Goal: Information Seeking & Learning: Learn about a topic

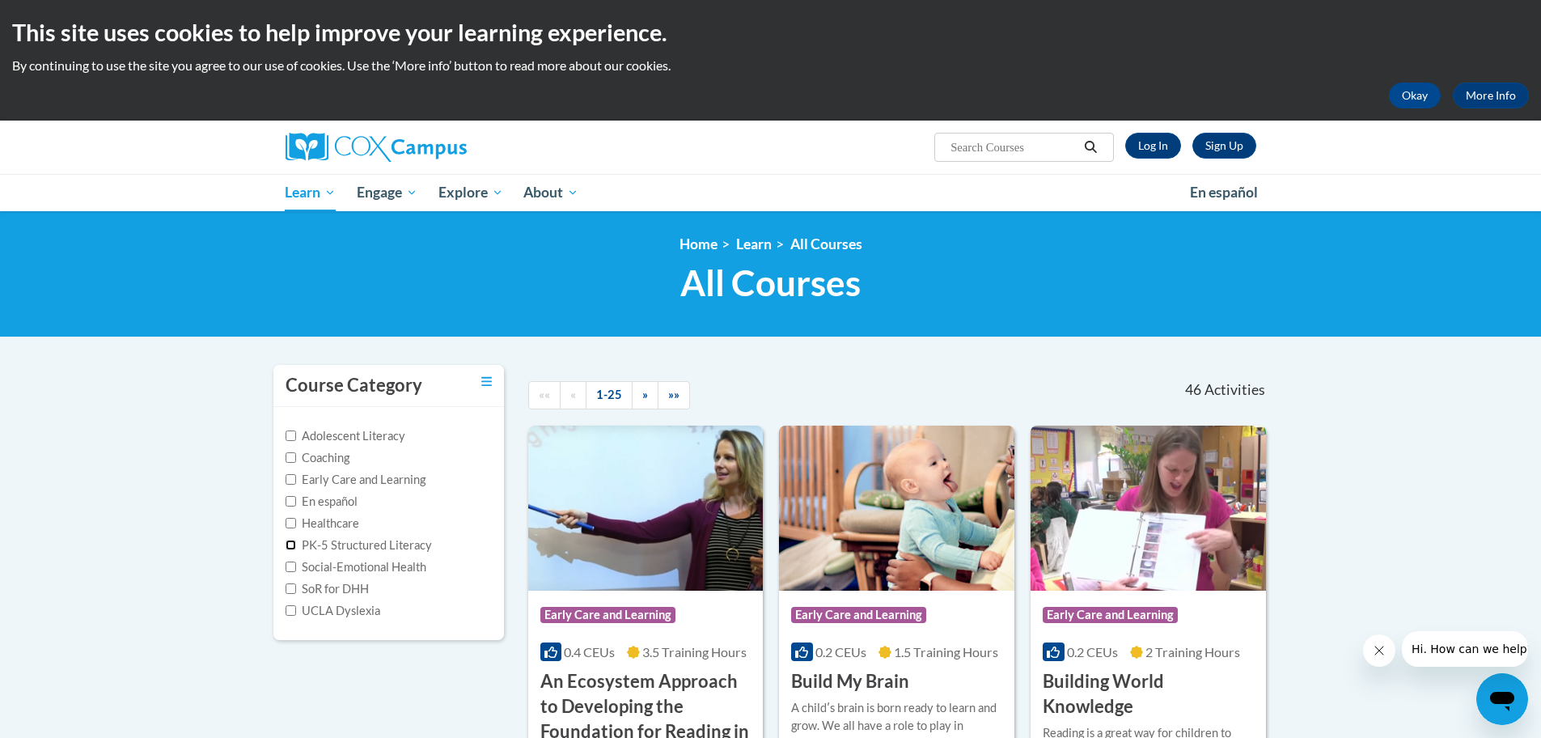
click at [290, 545] on input "PK-5 Structured Literacy" at bounding box center [290, 544] width 11 height 11
checkbox input "true"
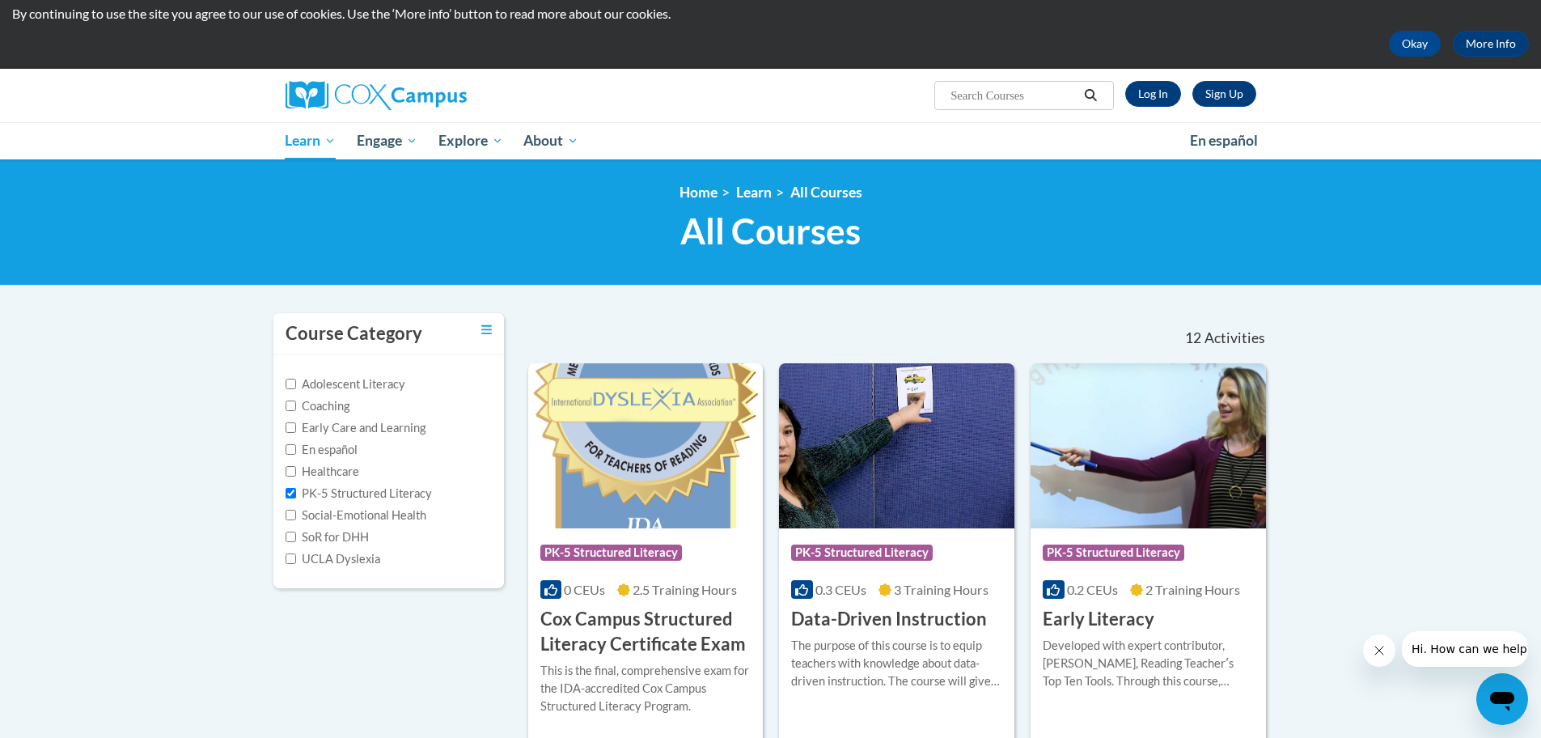
scroll to position [58, 0]
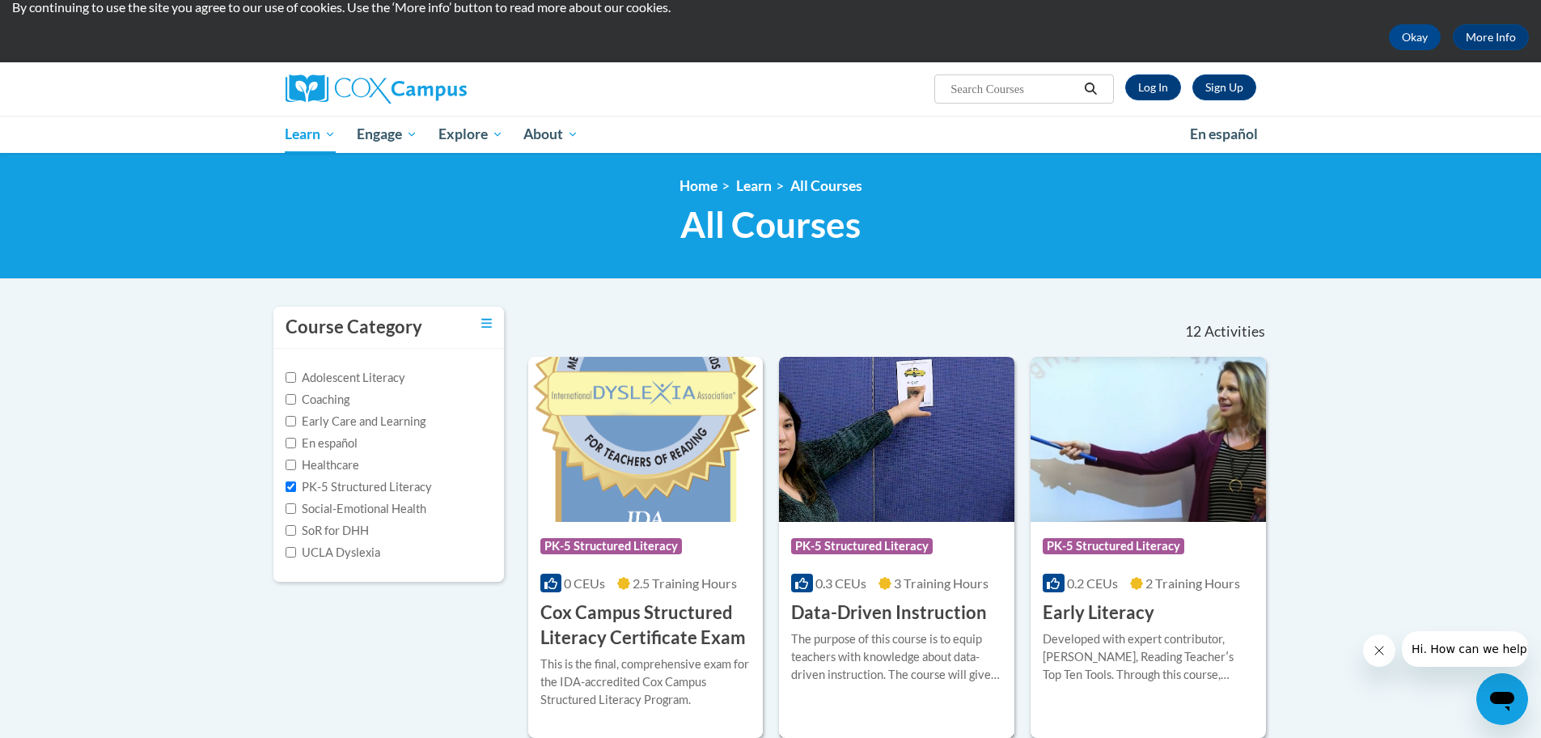
click at [843, 614] on h3 "Data-Driven Instruction" at bounding box center [889, 612] width 196 height 25
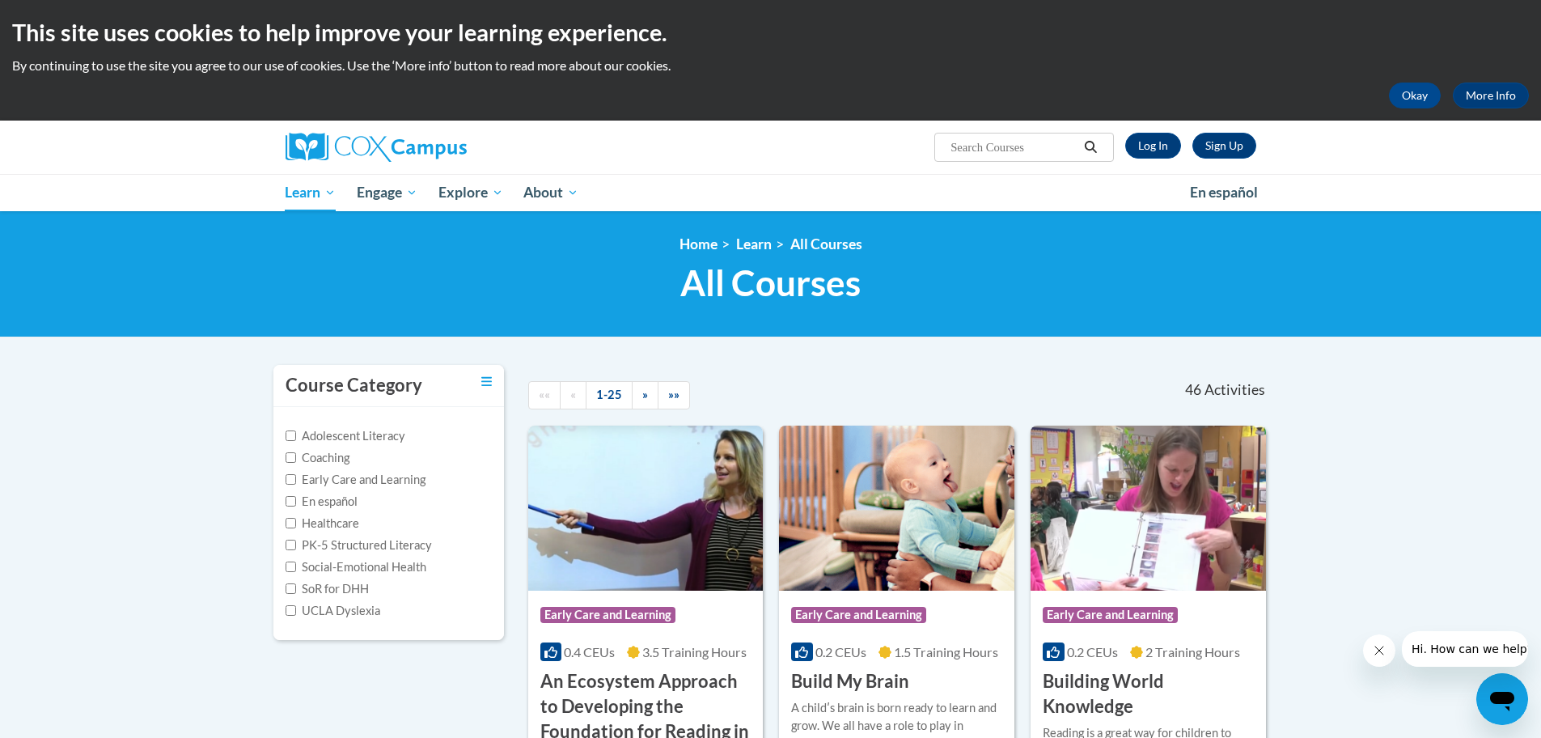
click at [1048, 146] on input "Search..." at bounding box center [1013, 146] width 129 height 19
type input "assessing our students"
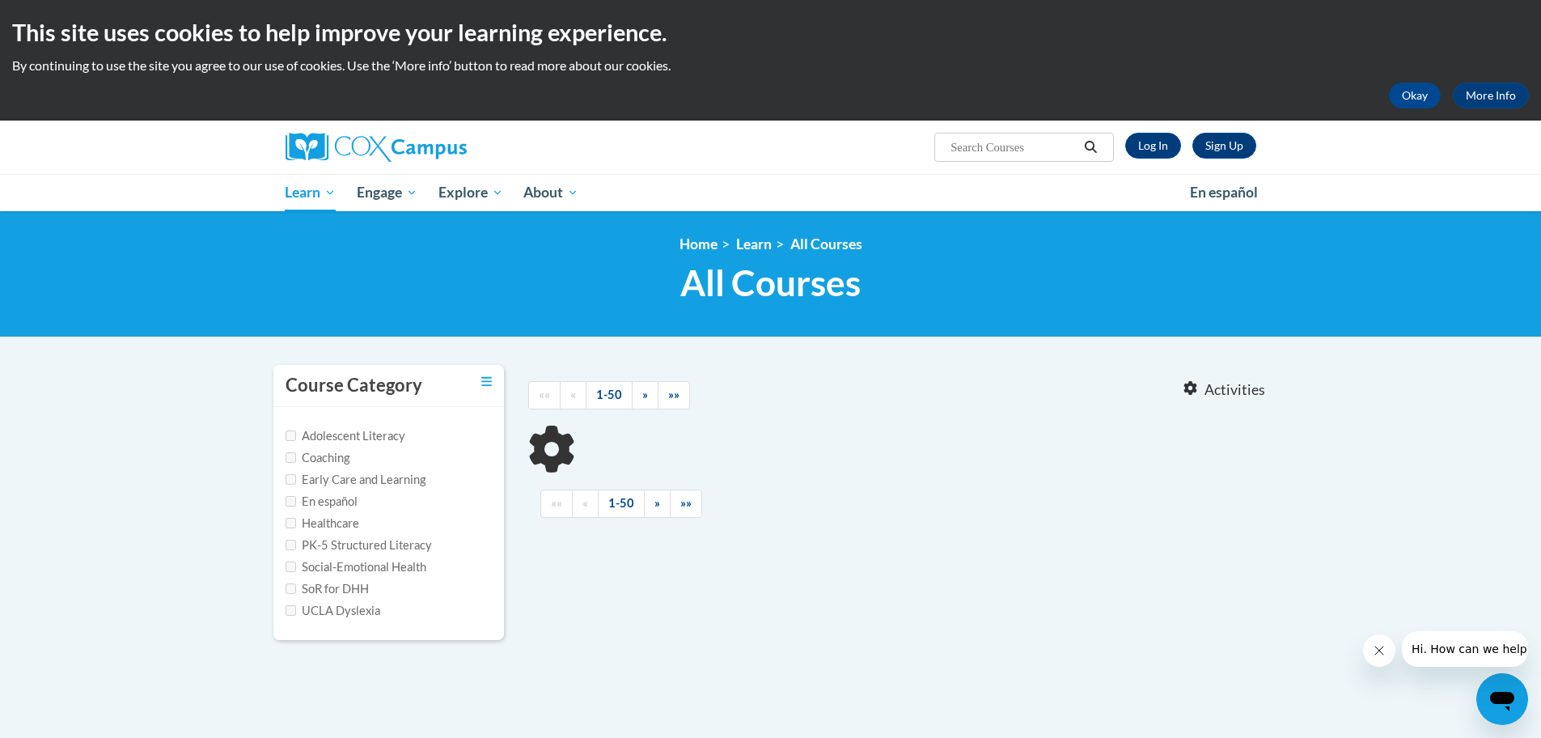
type input "assessing our students"
click at [1031, 137] on span "Search Search... assessing our students" at bounding box center [1023, 147] width 179 height 29
drag, startPoint x: 949, startPoint y: 146, endPoint x: 1209, endPoint y: 163, distance: 260.1
click at [1209, 163] on div "Sign Up Log In Search Search... assessing our students" at bounding box center [770, 146] width 1019 height 53
type input "assessment"
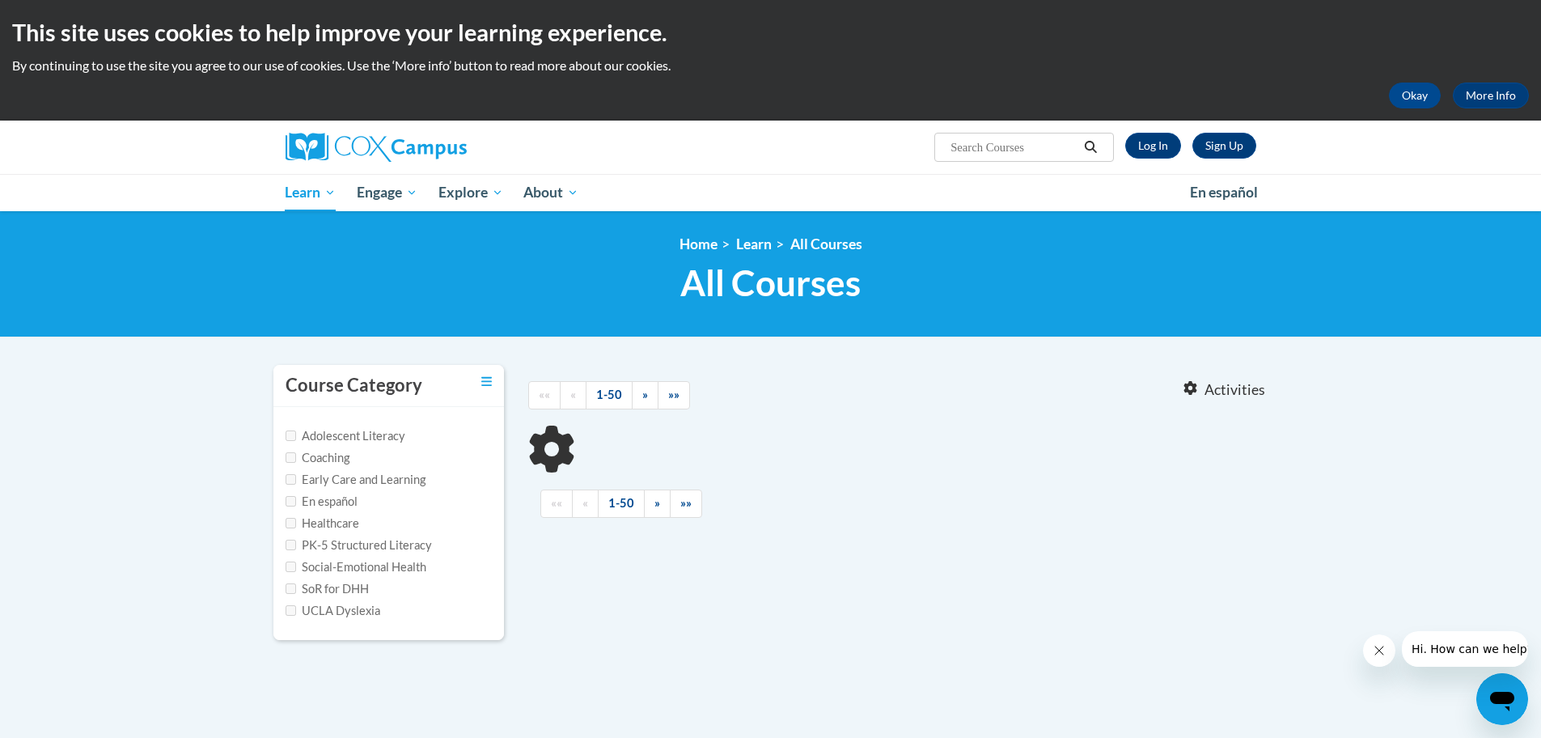
type input "assessment"
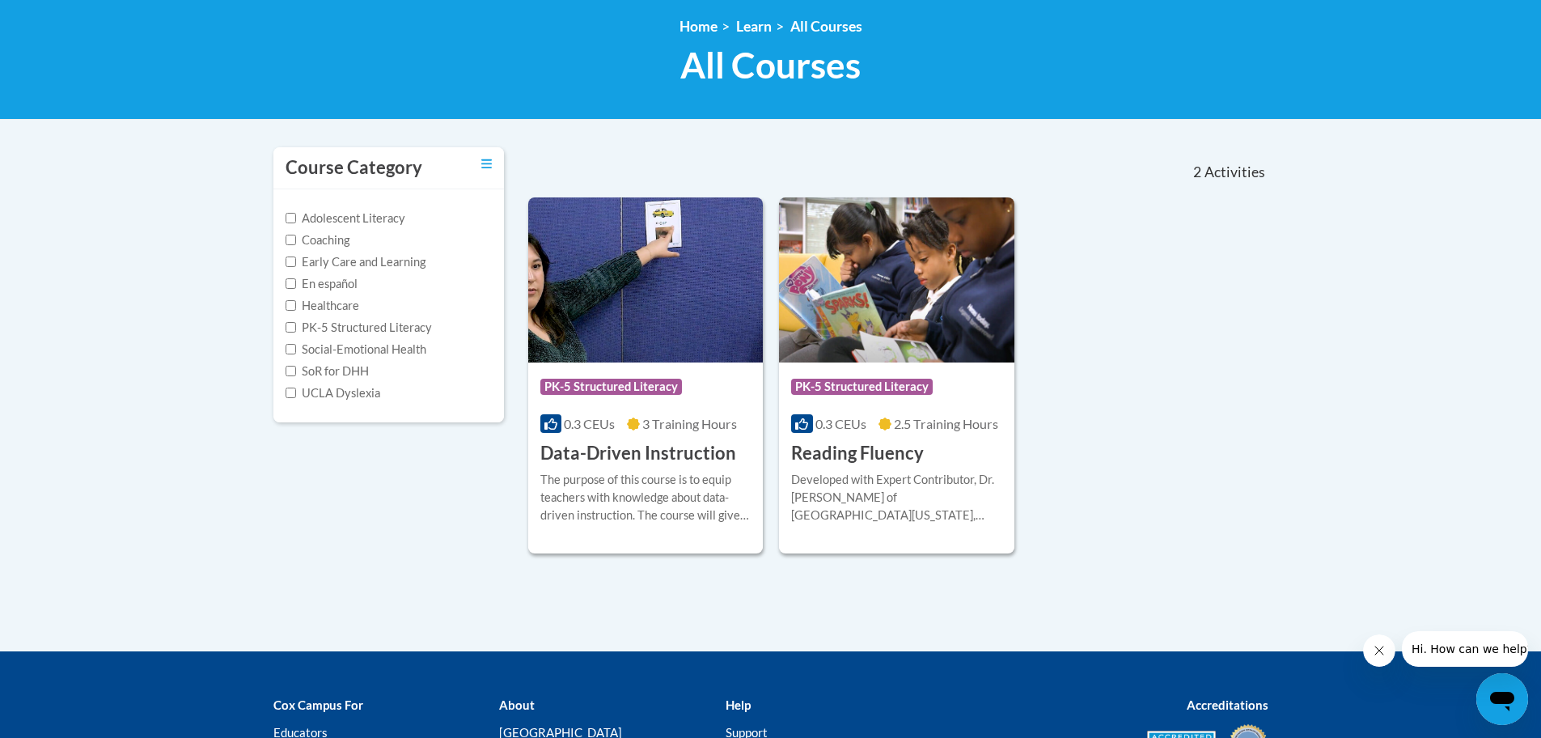
scroll to position [229, 0]
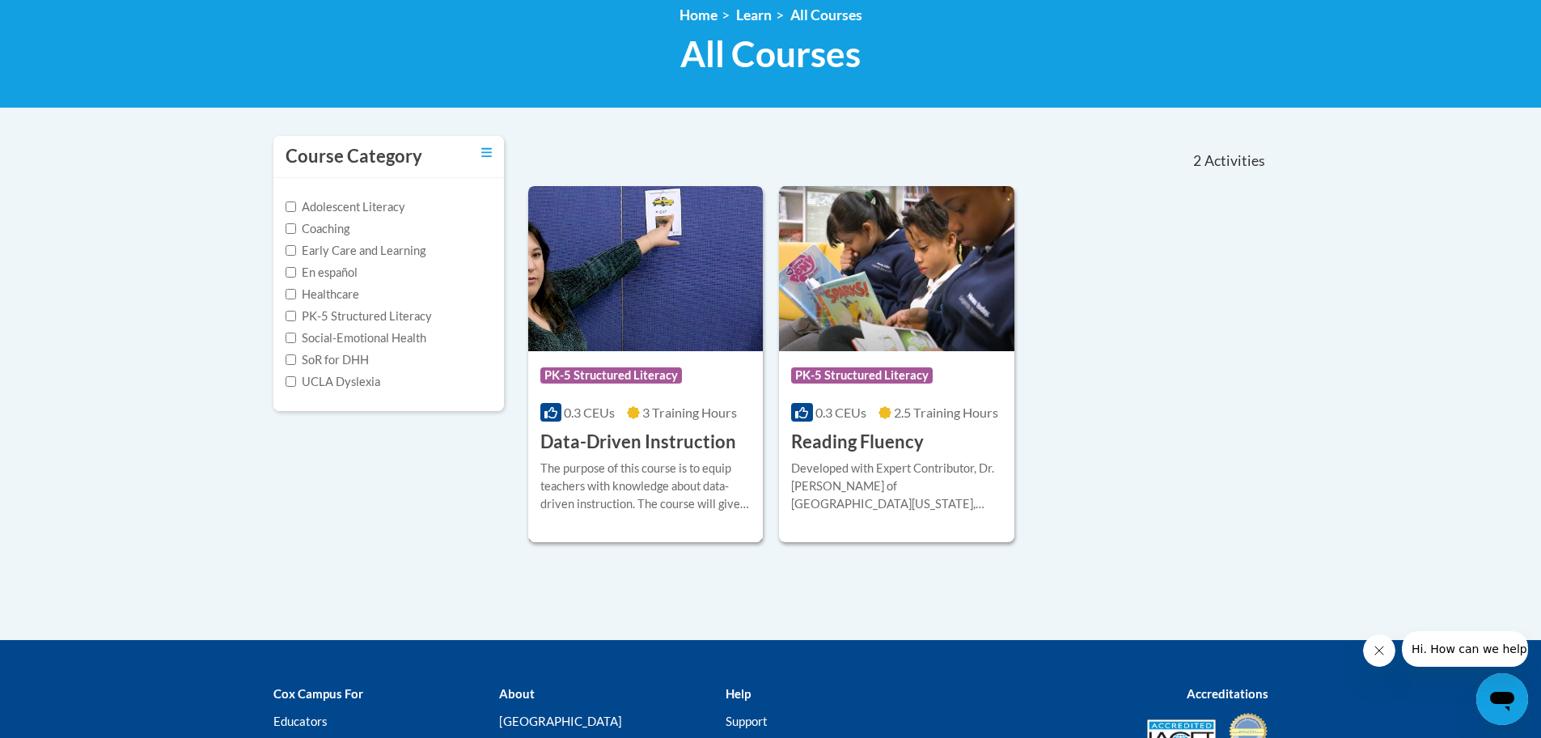
click at [661, 442] on h3 "Data-Driven Instruction" at bounding box center [638, 441] width 196 height 25
